Goal: Task Accomplishment & Management: Manage account settings

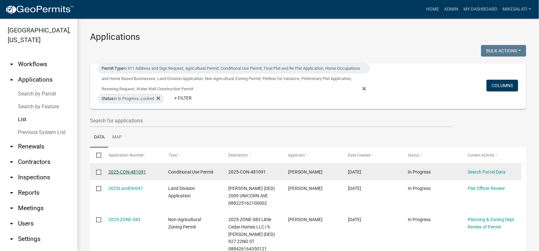
click at [121, 172] on link "2025-CON-481091" at bounding box center [128, 172] width 38 height 5
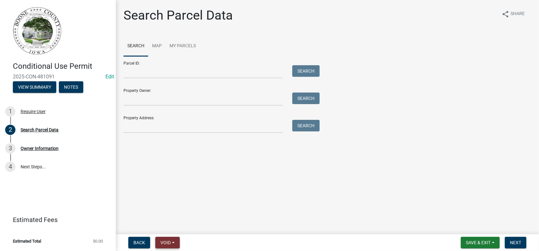
click at [168, 243] on span "Void" at bounding box center [166, 242] width 10 height 5
click at [172, 225] on button "Void" at bounding box center [180, 226] width 51 height 15
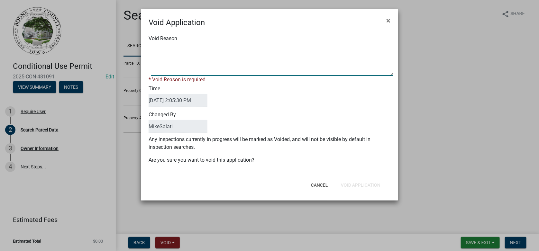
click at [166, 49] on textarea "Void Reason" at bounding box center [272, 60] width 242 height 32
type textarea "."
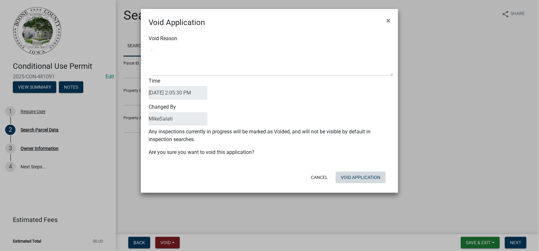
click at [362, 182] on button "Void Application" at bounding box center [361, 178] width 50 height 12
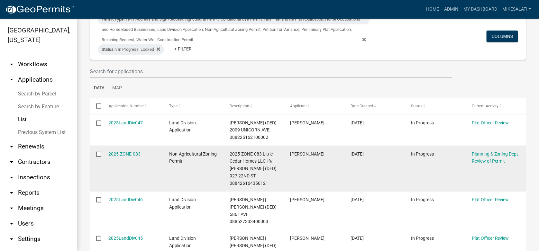
scroll to position [64, 0]
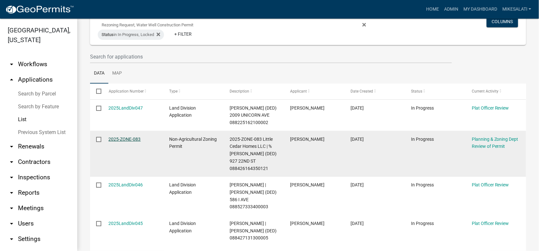
click at [125, 137] on link "2025-ZONE-083" at bounding box center [125, 139] width 32 height 5
